Goal: Task Accomplishment & Management: Use online tool/utility

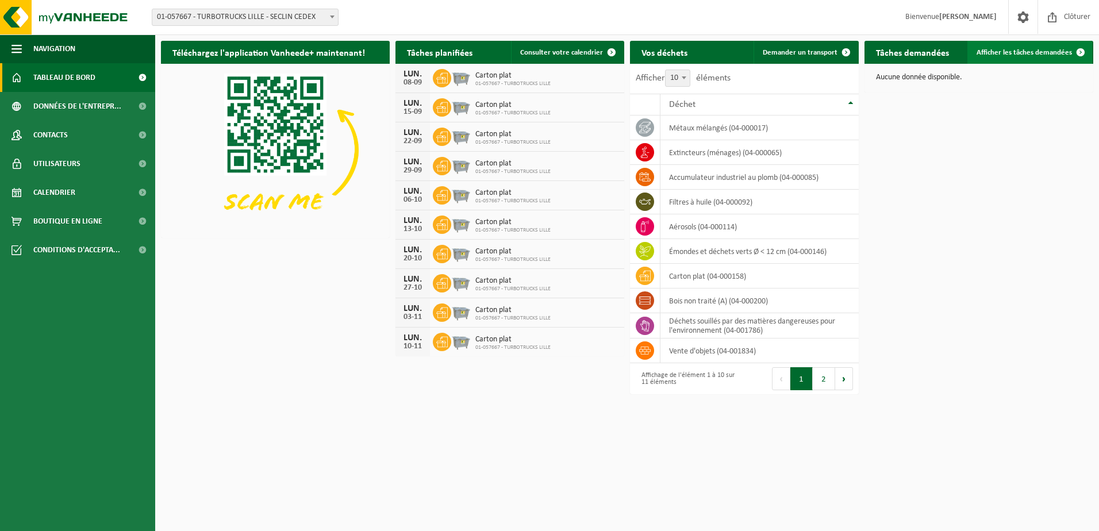
click at [1043, 53] on span "Afficher les tâches demandées" at bounding box center [1024, 52] width 95 height 7
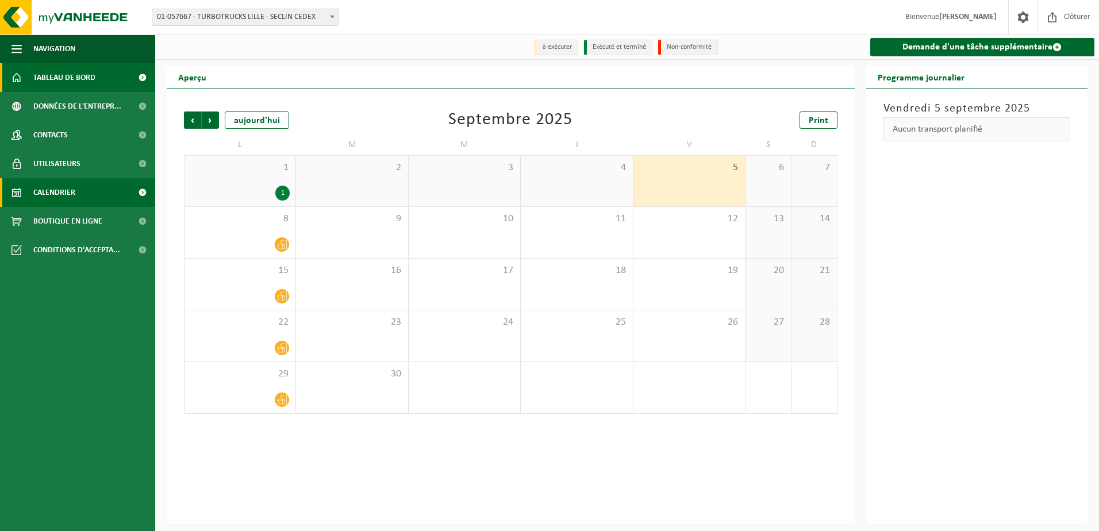
click at [61, 80] on span "Tableau de bord" at bounding box center [64, 77] width 62 height 29
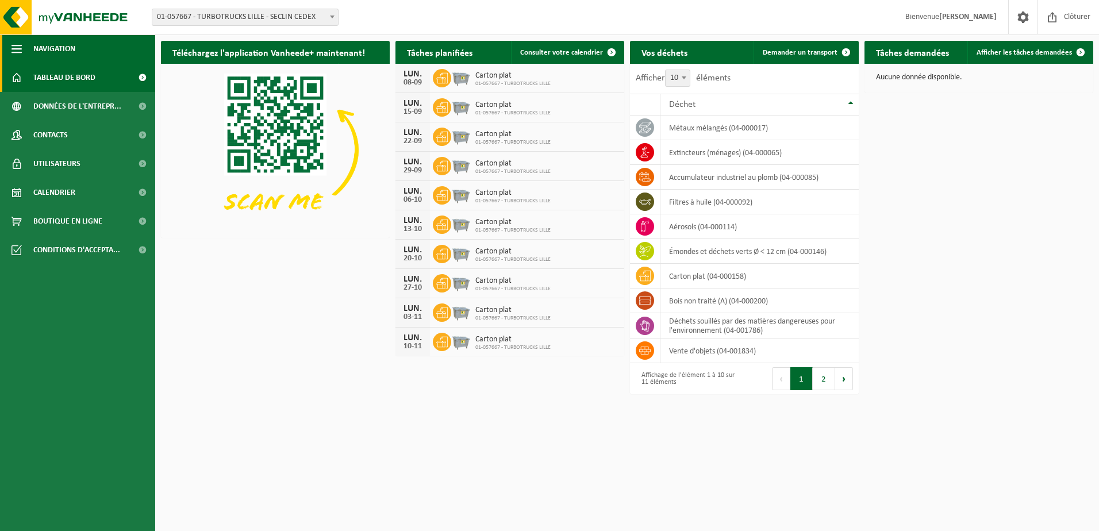
click at [22, 53] on button "Navigation" at bounding box center [77, 48] width 155 height 29
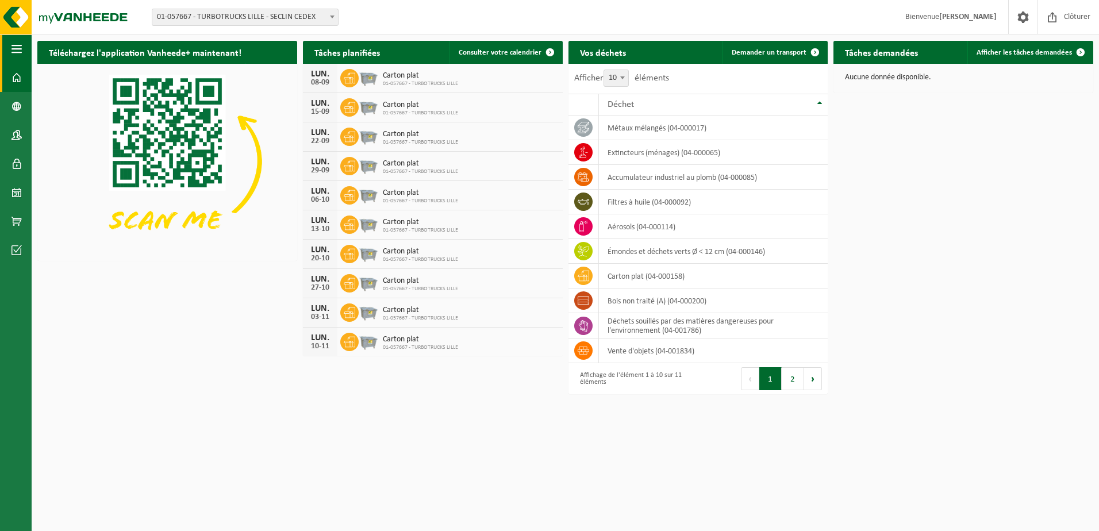
click at [12, 48] on span "button" at bounding box center [16, 48] width 10 height 29
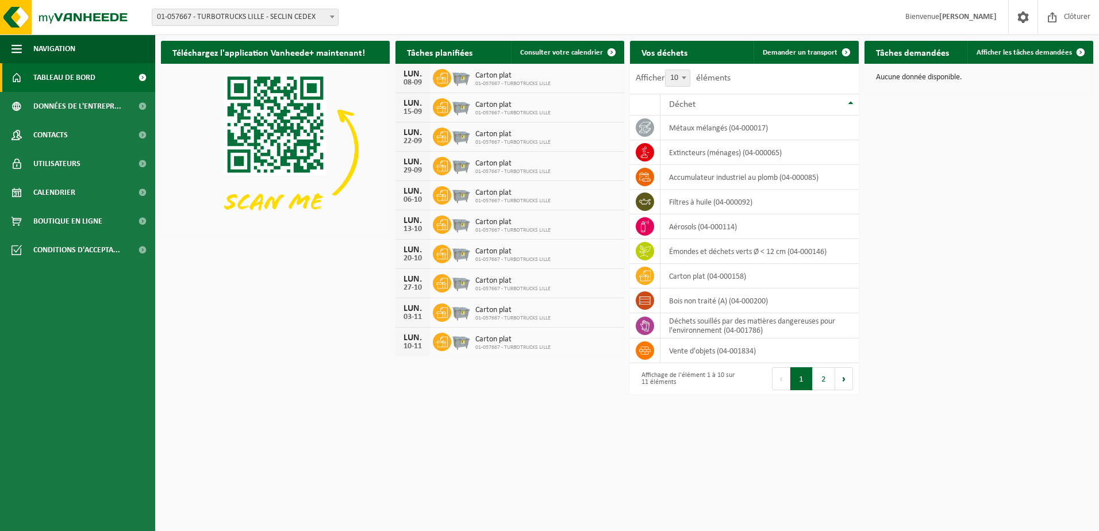
click at [18, 76] on span at bounding box center [16, 77] width 10 height 29
click at [1051, 24] on span at bounding box center [1052, 17] width 17 height 34
click at [140, 163] on span at bounding box center [142, 163] width 26 height 29
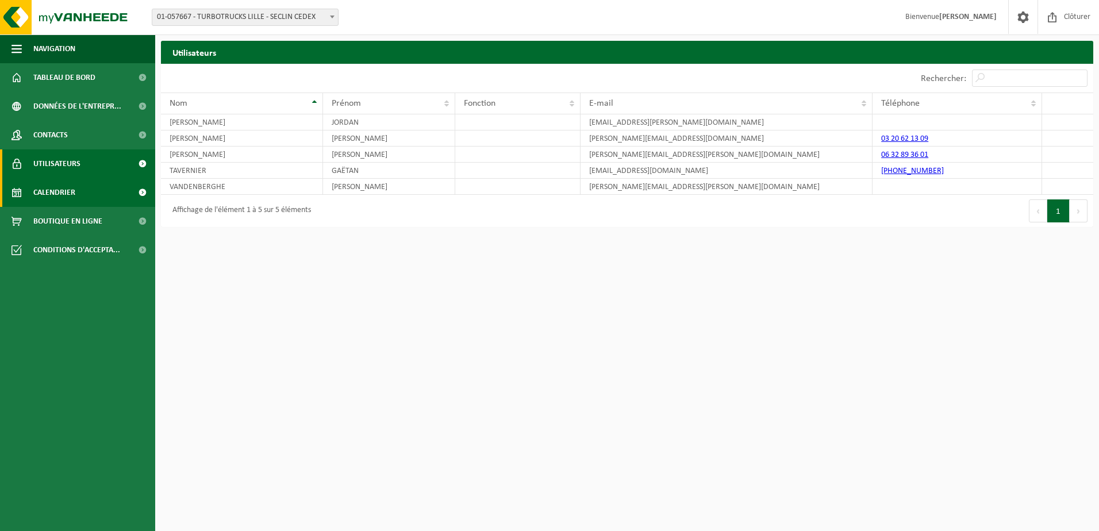
click at [141, 195] on span at bounding box center [142, 192] width 26 height 29
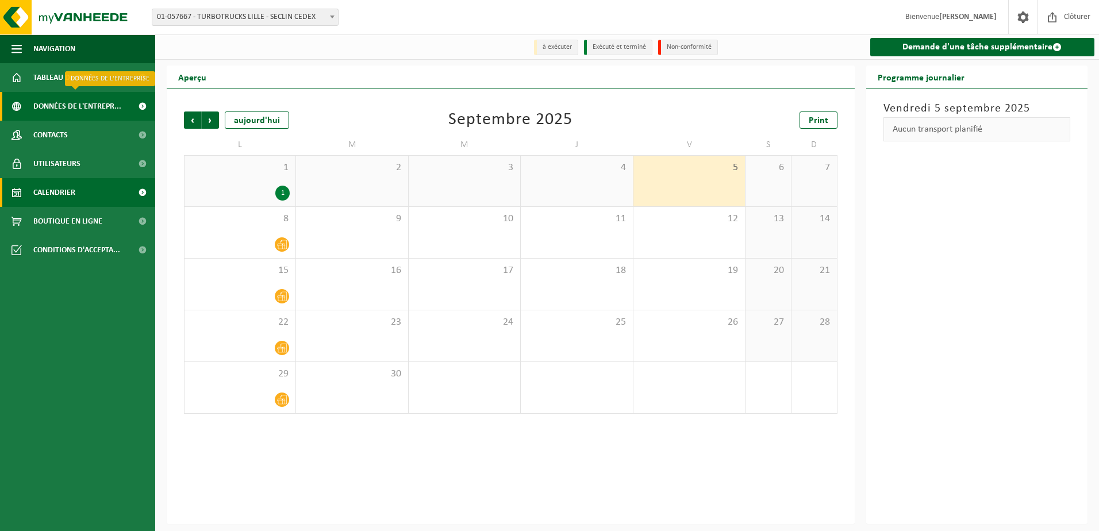
click at [145, 108] on span at bounding box center [142, 106] width 26 height 29
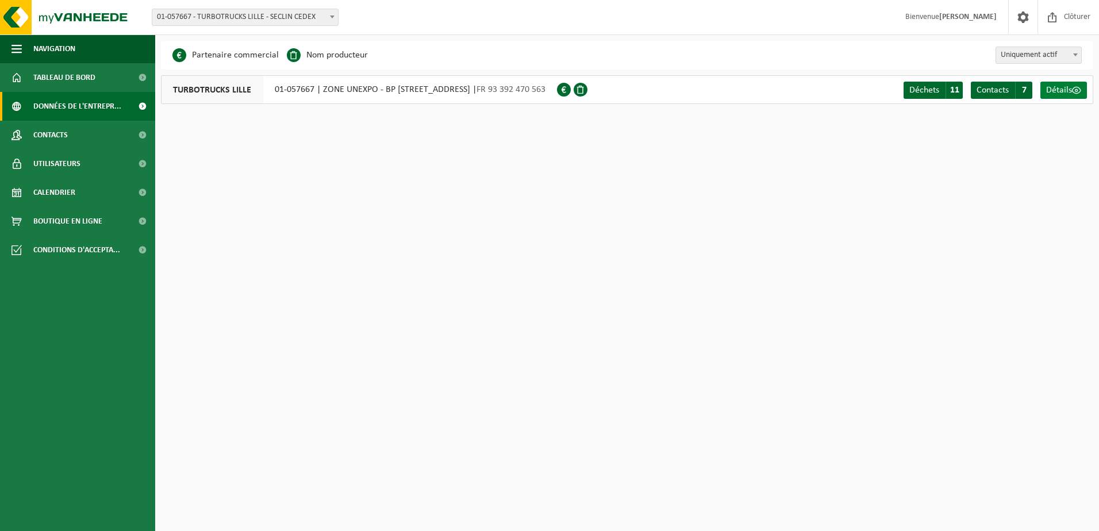
click at [1065, 88] on span "Détails" at bounding box center [1059, 90] width 26 height 9
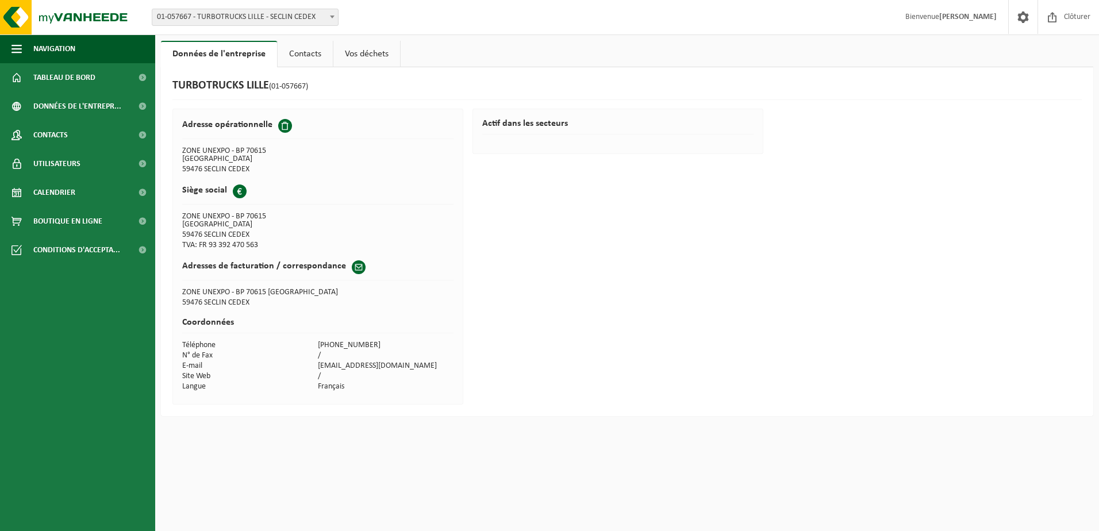
click at [359, 51] on link "Vos déchets" at bounding box center [366, 54] width 67 height 26
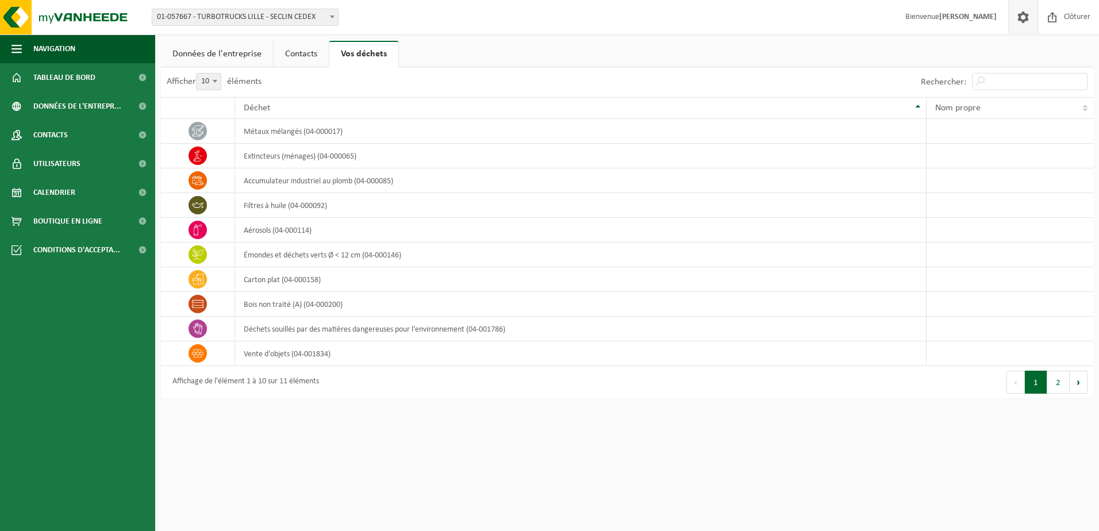
click at [1031, 18] on span at bounding box center [1023, 17] width 17 height 34
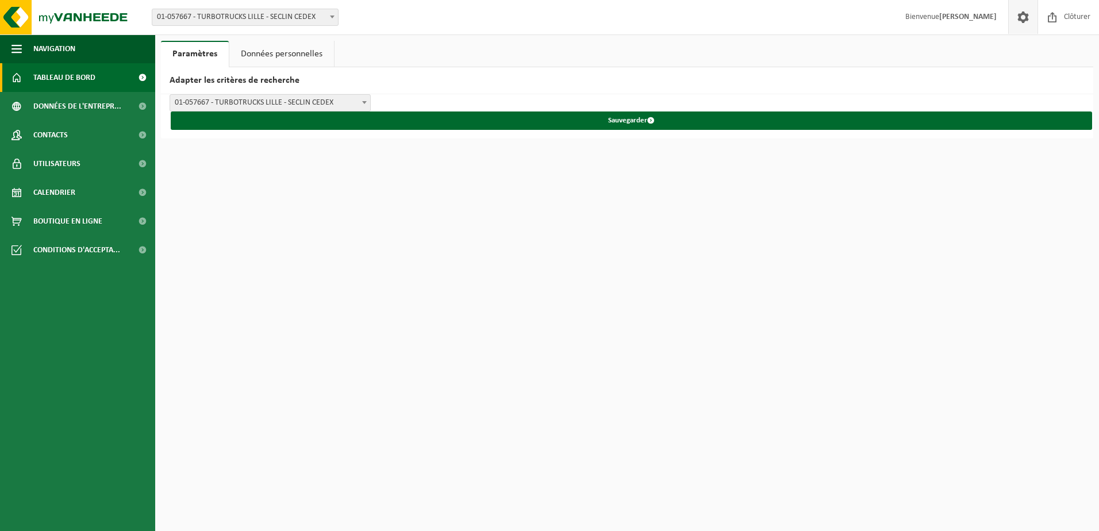
click at [110, 72] on link "Tableau de bord" at bounding box center [77, 77] width 155 height 29
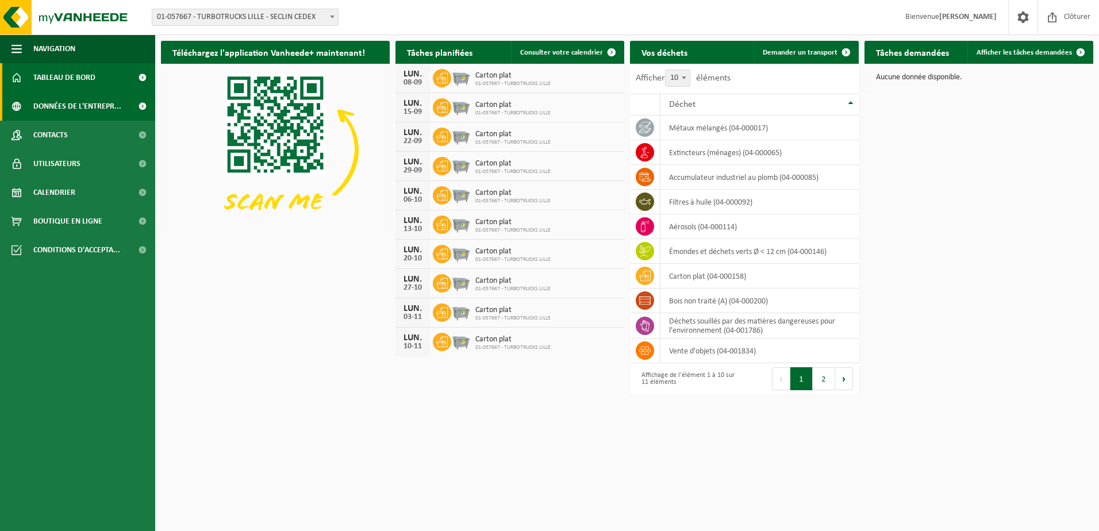
click at [102, 113] on span "Données de l'entrepr..." at bounding box center [77, 106] width 88 height 29
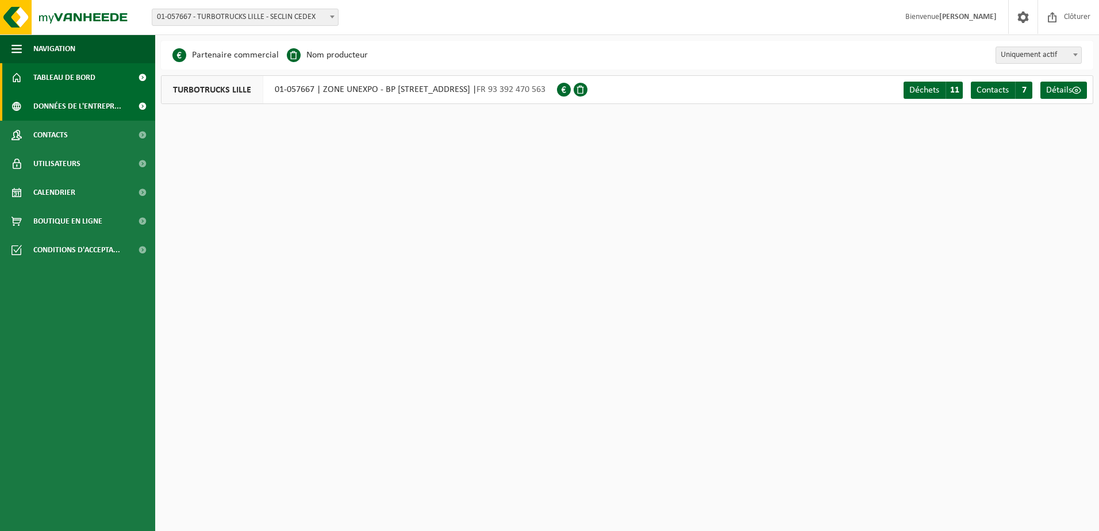
click at [71, 67] on span "Tableau de bord" at bounding box center [64, 77] width 62 height 29
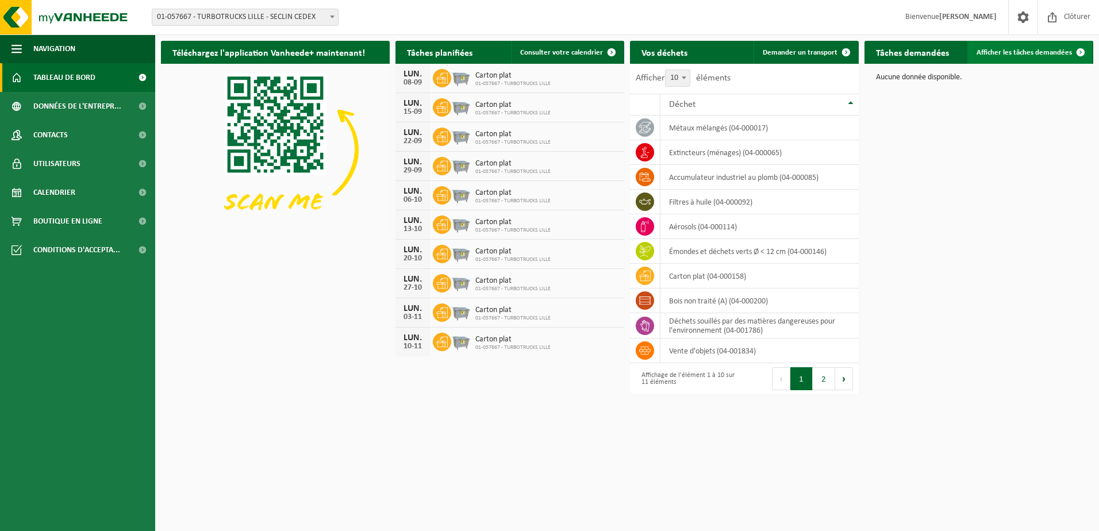
click at [1068, 54] on span "Afficher les tâches demandées" at bounding box center [1024, 52] width 95 height 7
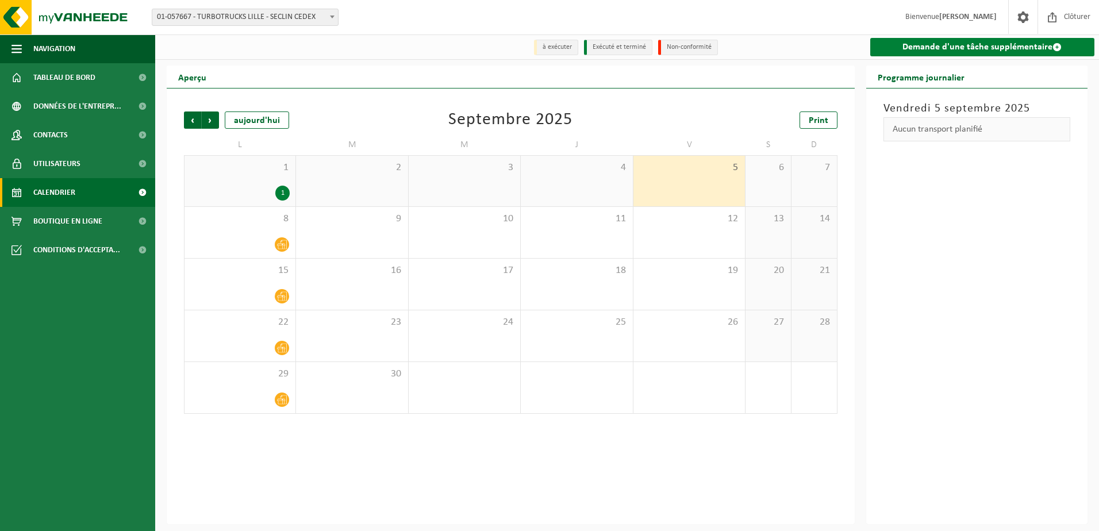
click at [1049, 46] on link "Demande d'une tâche supplémentaire" at bounding box center [982, 47] width 225 height 18
